Goal: Entertainment & Leisure: Browse casually

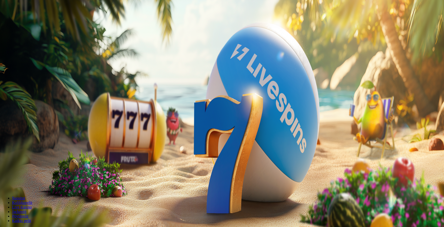
click at [29, 20] on span "Kirjaudu" at bounding box center [35, 18] width 12 height 4
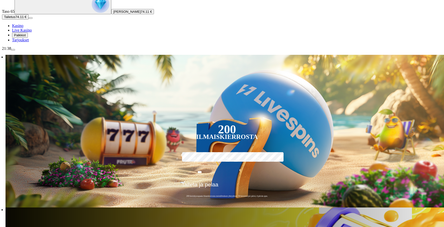
scroll to position [67, 0]
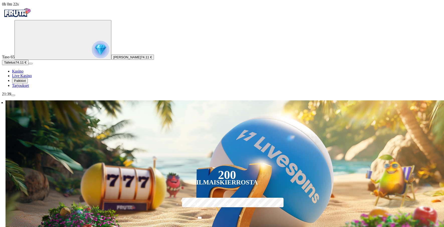
click at [337, 101] on div "200 Ilmaiskierrosta 50 € 150 € 250 € *** € € Talleta ja pelaa 200 kierrätysvapa…" at bounding box center [227, 175] width 443 height 149
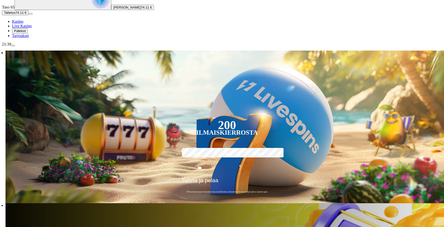
scroll to position [55, 0]
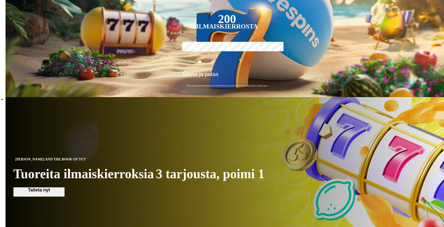
scroll to position [2182, 0]
type input "*******"
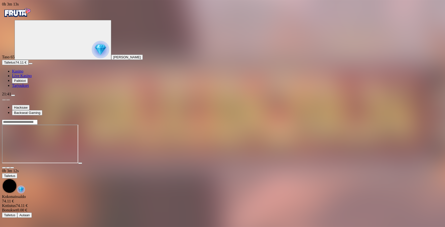
click at [38, 120] on input "Search" at bounding box center [20, 122] width 36 height 5
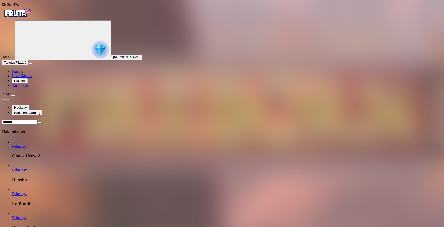
scroll to position [2252, 0]
type input "*******"
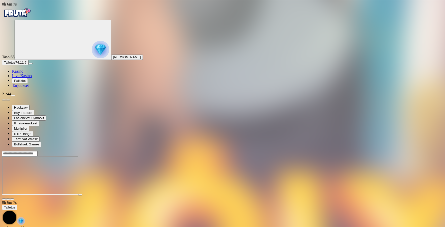
click at [38, 151] on input "Search" at bounding box center [20, 153] width 36 height 5
click at [4, 200] on span "close icon" at bounding box center [4, 200] width 0 height 0
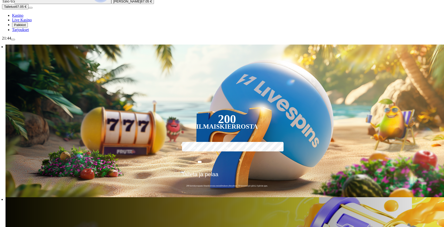
scroll to position [58, 0]
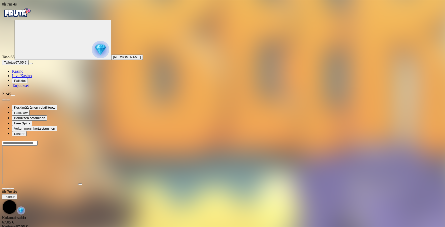
click at [4, 189] on span "close icon" at bounding box center [4, 189] width 0 height 0
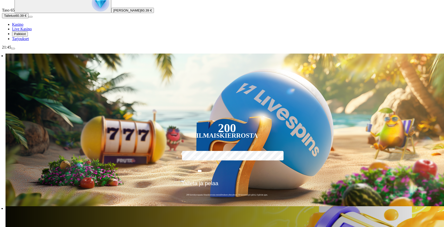
scroll to position [58, 0]
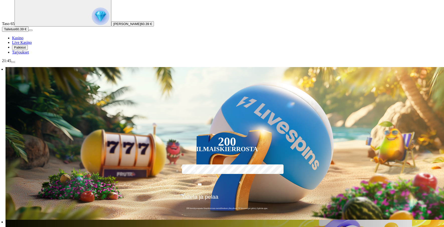
scroll to position [39, 0]
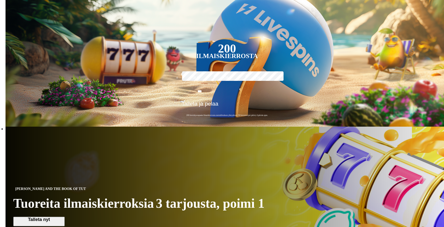
scroll to position [185, 0]
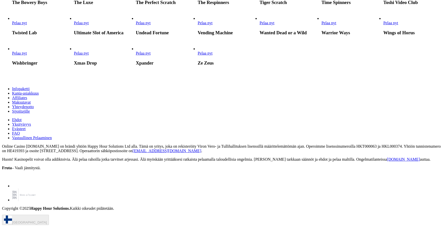
scroll to position [1589, 0]
click at [398, 25] on span "Pelaa nyt" at bounding box center [390, 23] width 15 height 4
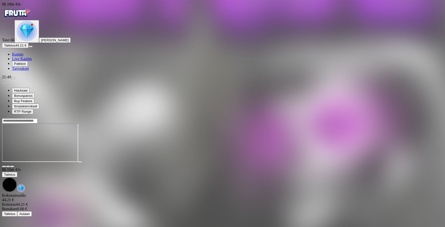
click at [4, 167] on span "close icon" at bounding box center [4, 167] width 0 height 0
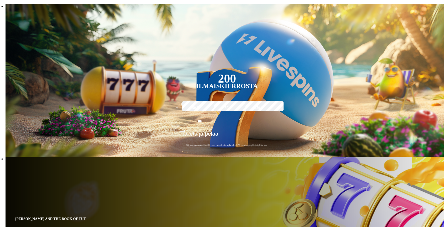
scroll to position [81, 0]
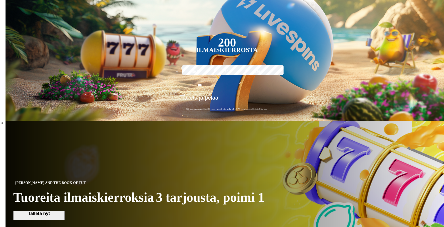
scroll to position [106, 0]
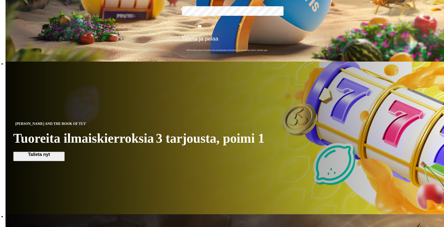
scroll to position [179, 0]
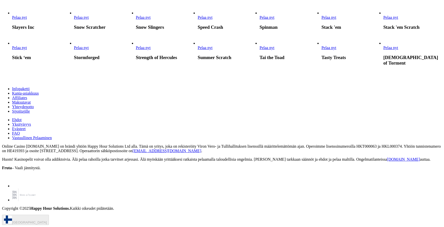
scroll to position [1069, 0]
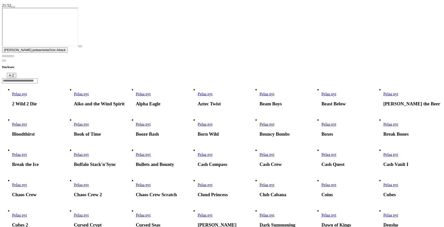
scroll to position [153, 0]
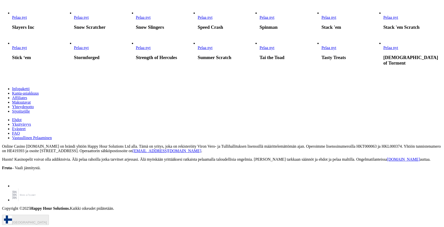
scroll to position [1136, 0]
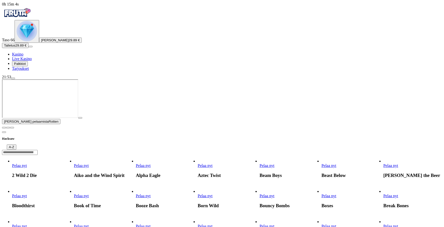
click at [4, 128] on span "close icon" at bounding box center [4, 128] width 0 height 0
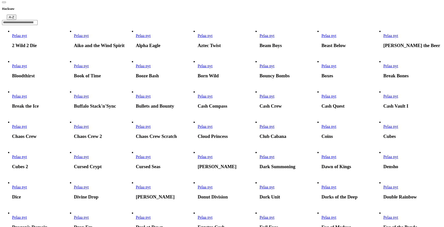
scroll to position [50, 0]
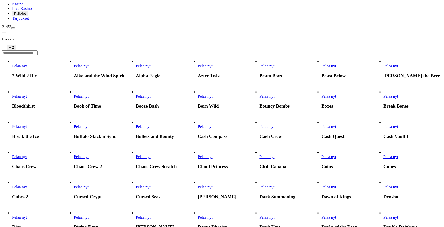
click at [89, 94] on span "Pelaa nyt" at bounding box center [81, 96] width 15 height 4
